Goal: Navigation & Orientation: Find specific page/section

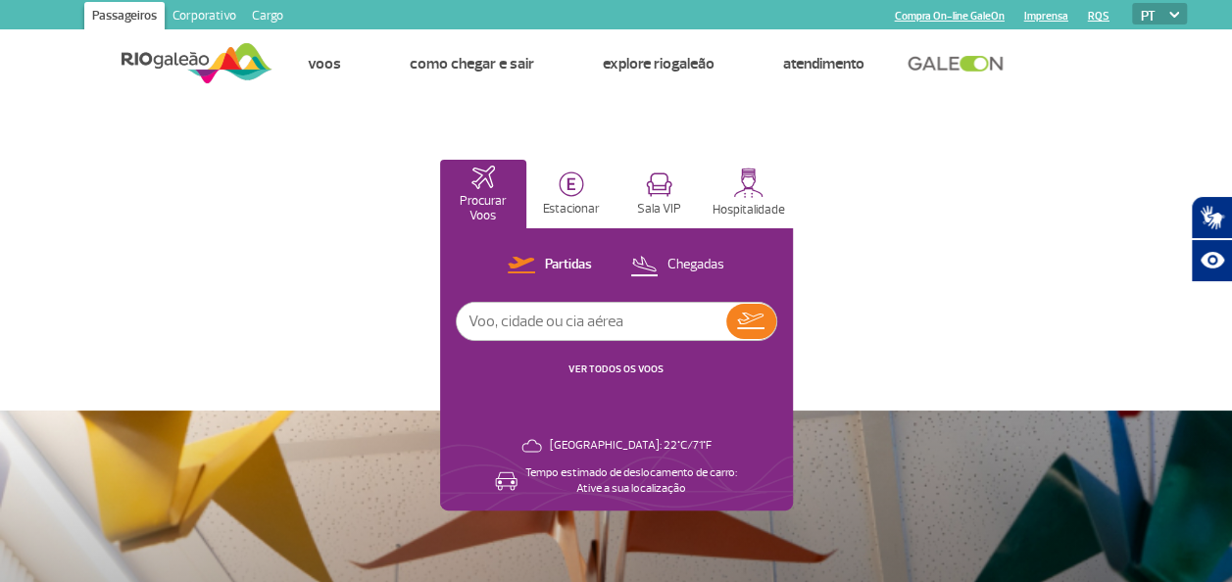
click at [570, 198] on button "Estacionar" at bounding box center [571, 194] width 86 height 69
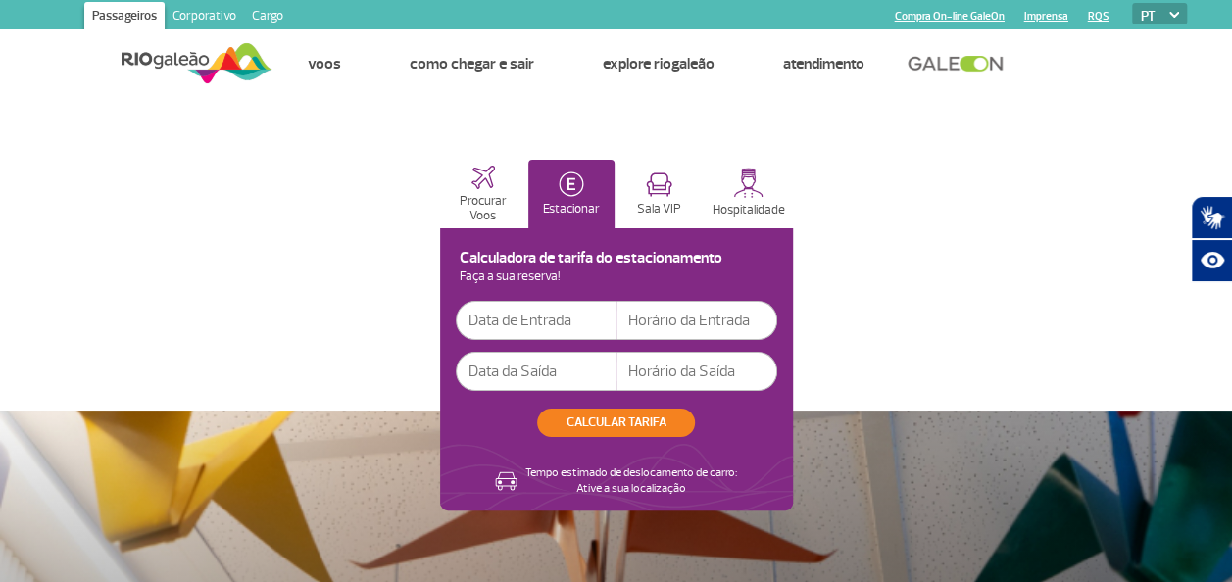
click at [180, 59] on img at bounding box center [196, 63] width 151 height 48
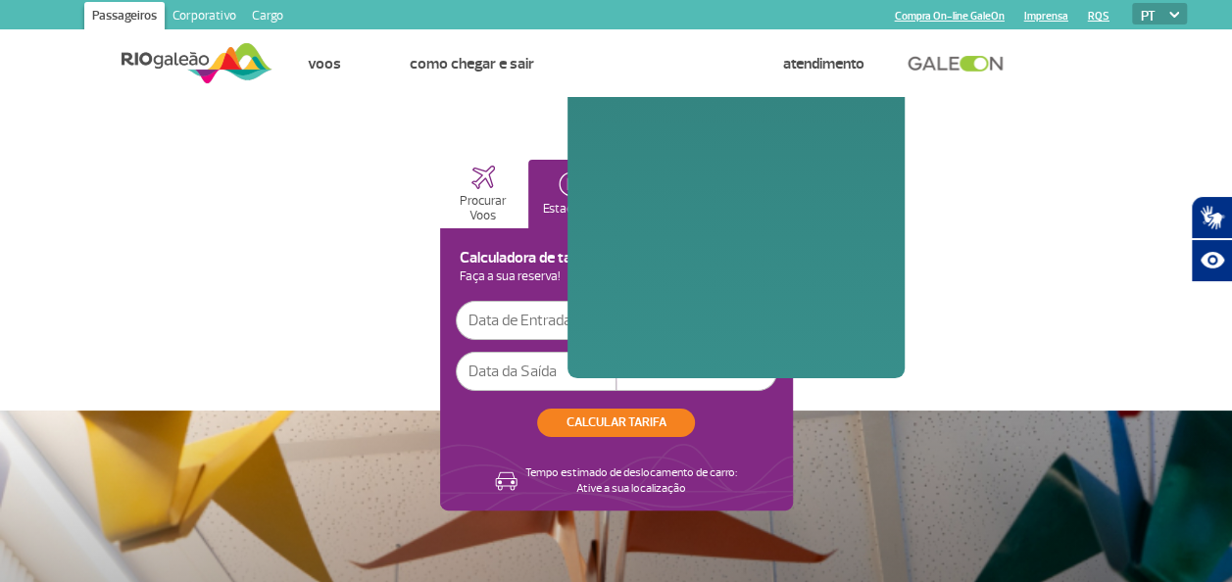
click at [648, 68] on link "Explore RIOgaleão" at bounding box center [658, 64] width 112 height 20
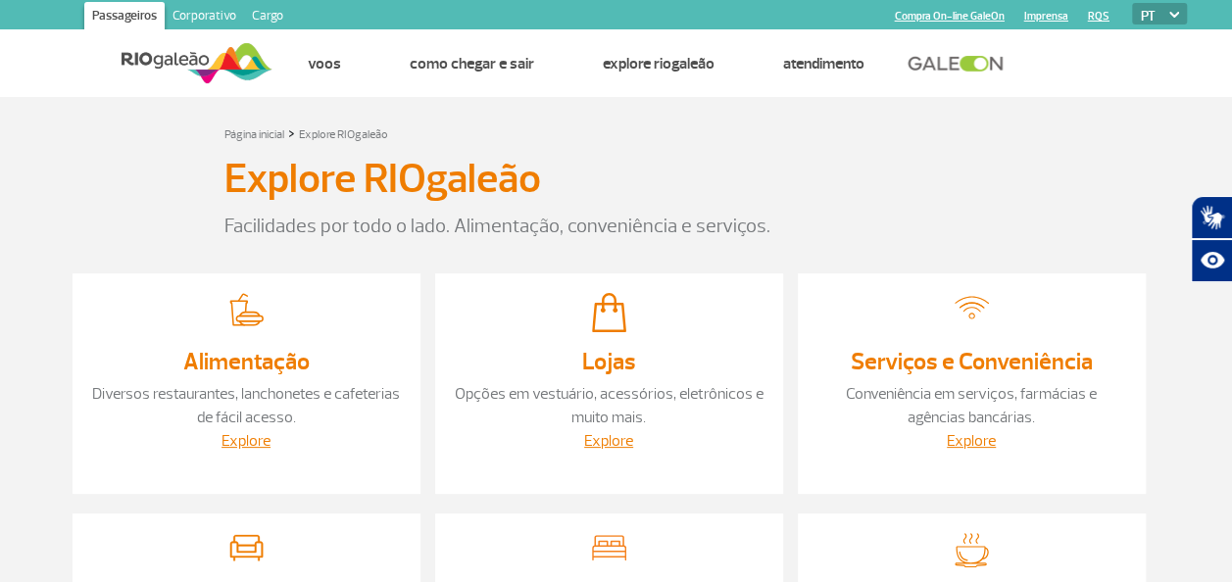
click at [146, 51] on img at bounding box center [196, 63] width 151 height 48
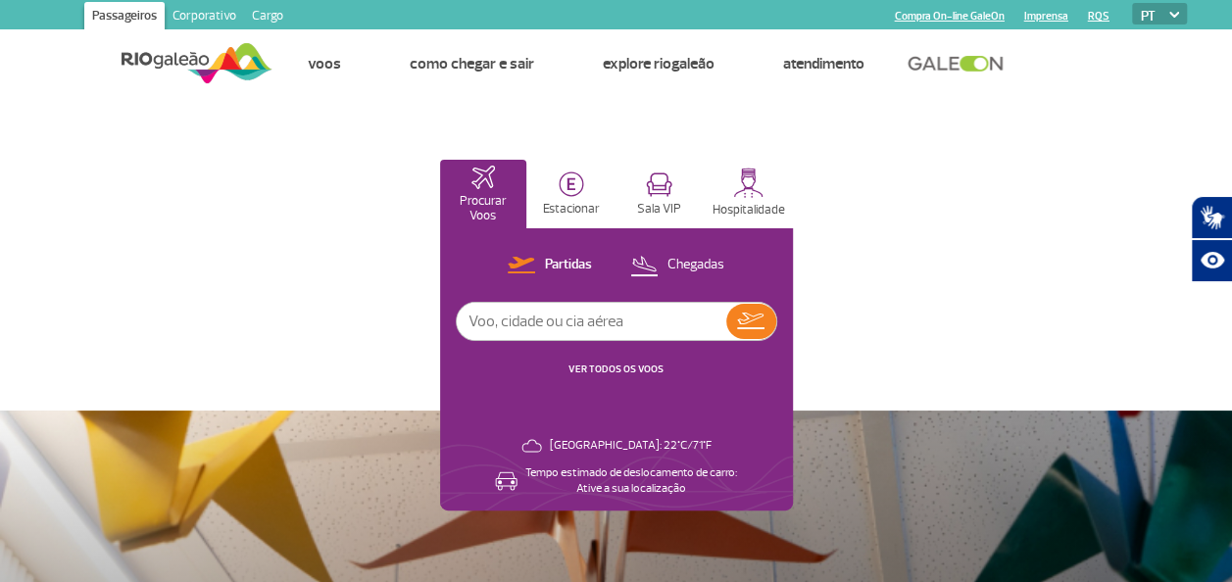
click at [209, 24] on link "Corporativo" at bounding box center [204, 17] width 79 height 31
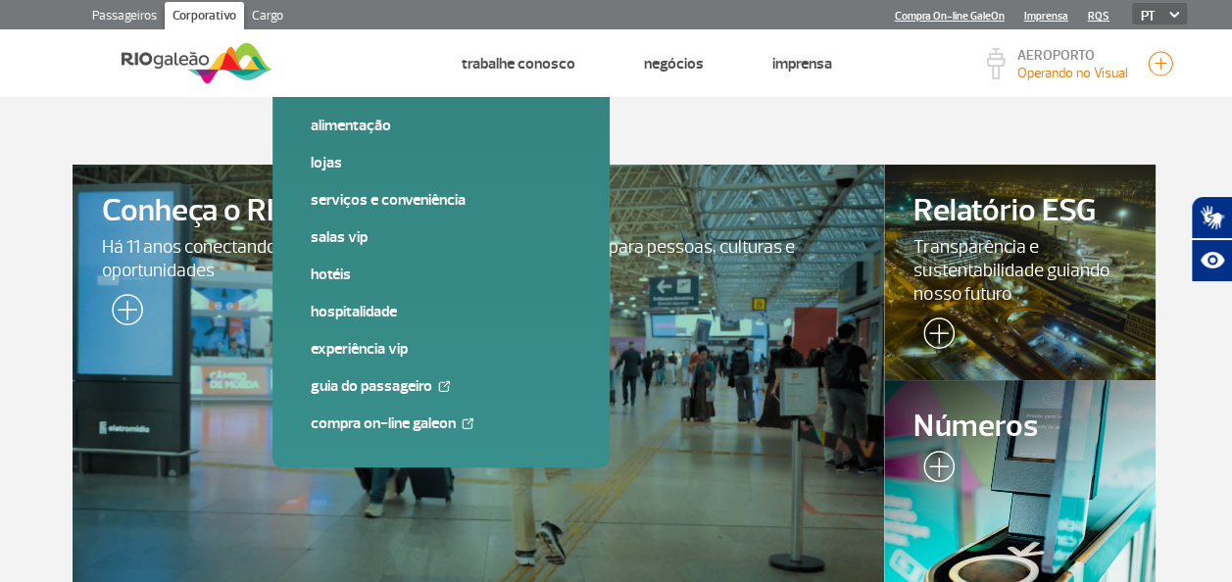
click at [357, 70] on link "Quem Somos" at bounding box center [349, 64] width 85 height 20
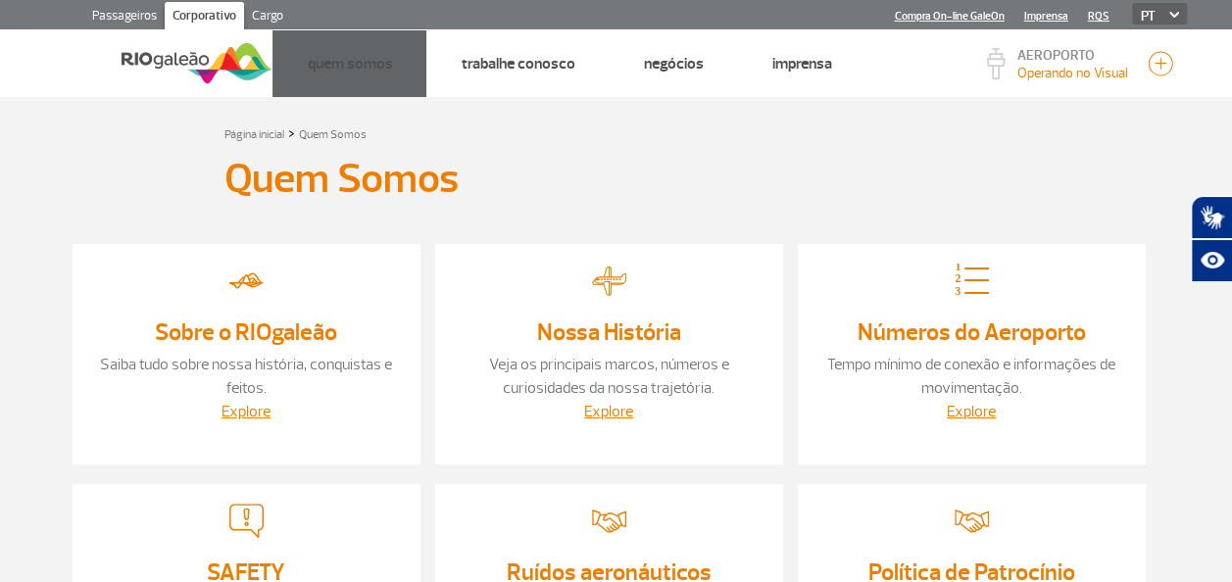
click at [738, 163] on div "Quem Somos" at bounding box center [616, 183] width 784 height 57
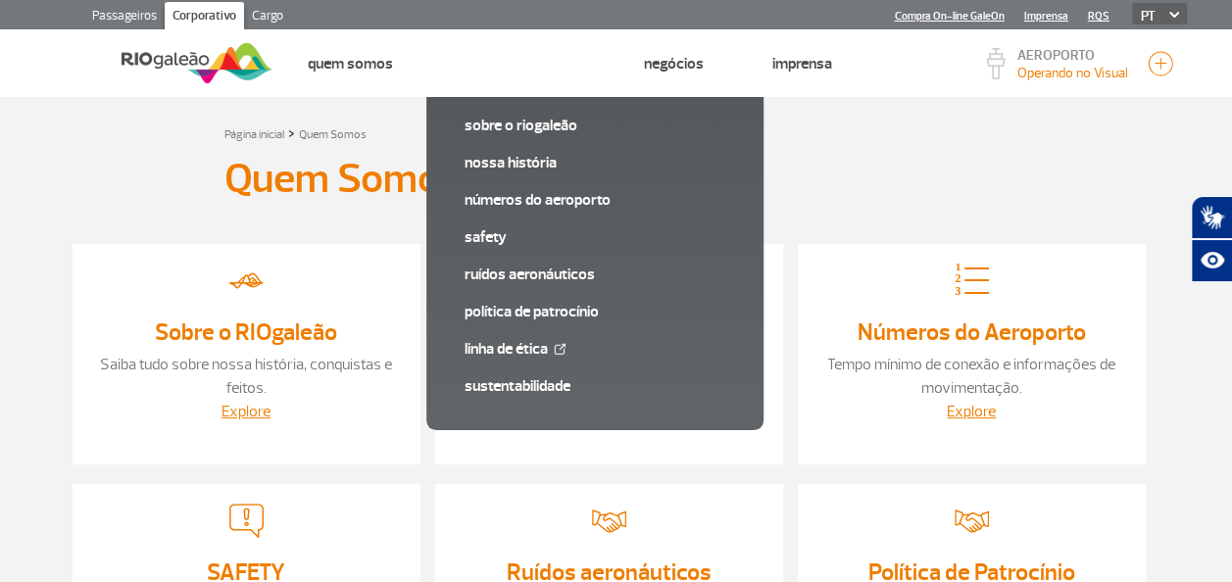
click at [529, 65] on link "Trabalhe Conosco" at bounding box center [517, 64] width 114 height 20
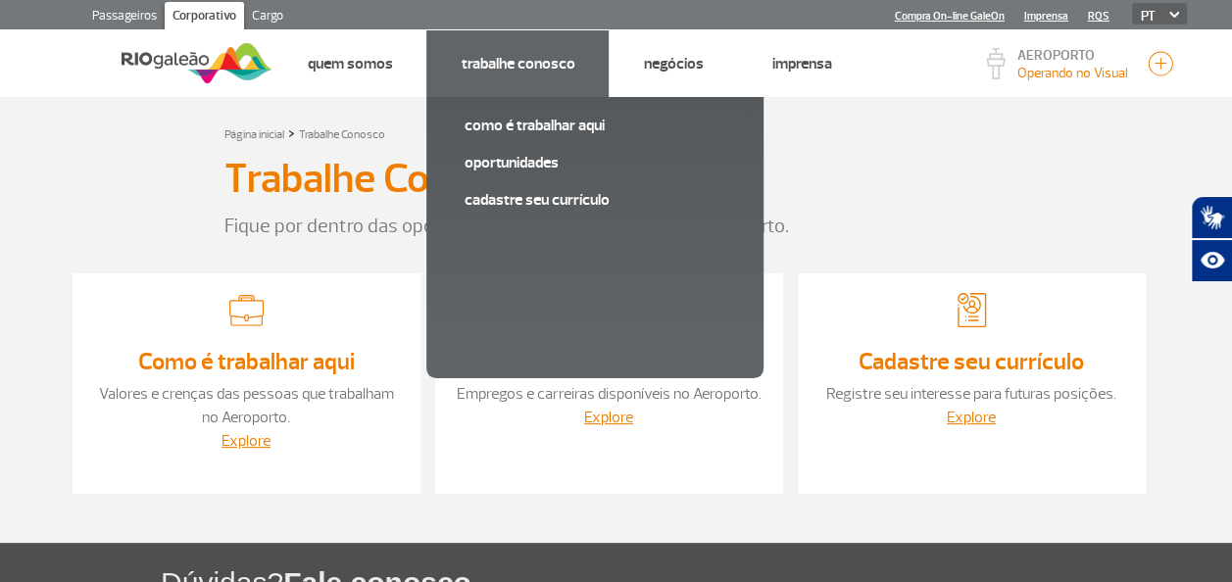
click at [926, 182] on div "Trabalhe Conosco" at bounding box center [616, 183] width 784 height 57
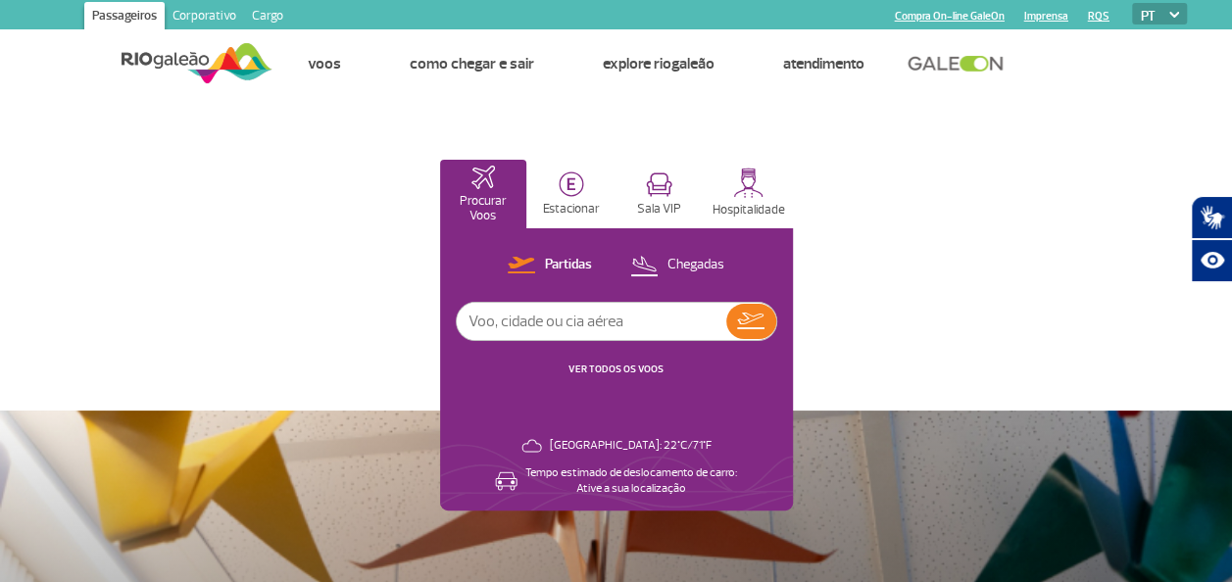
click at [947, 20] on link "Compra On-line GaleOn" at bounding box center [950, 16] width 110 height 13
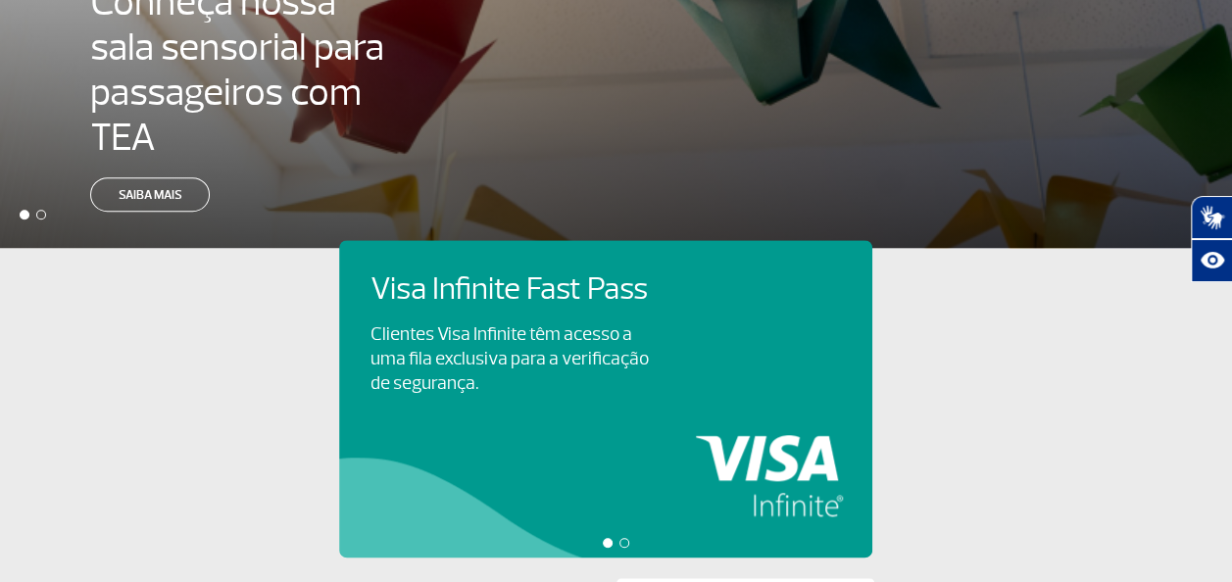
scroll to position [554, 0]
